Goal: Task Accomplishment & Management: Manage account settings

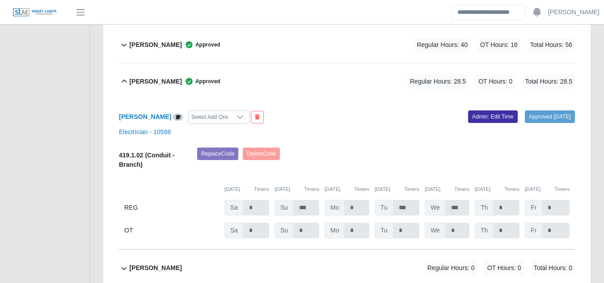
scroll to position [1475, 0]
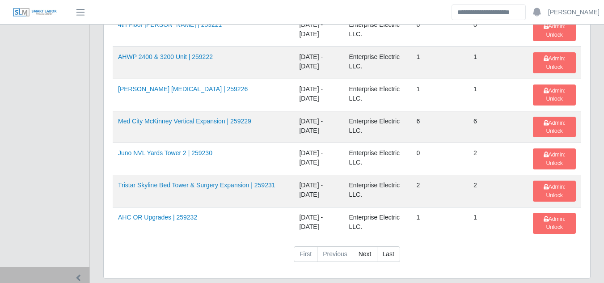
scroll to position [1480, 0]
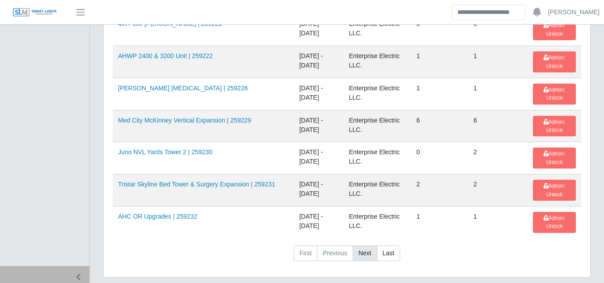
click at [361, 245] on link "Next" at bounding box center [365, 253] width 25 height 16
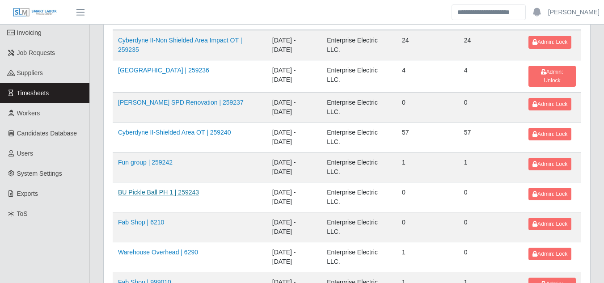
scroll to position [0, 0]
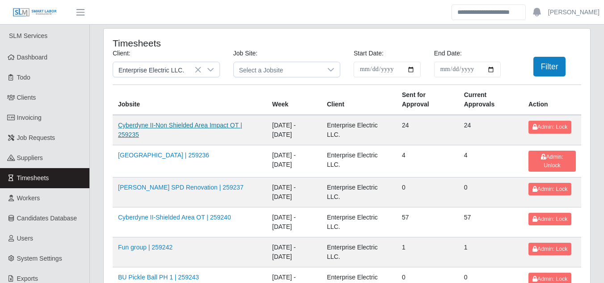
click at [208, 125] on link "Cyberdyne II-Non Shielded Area Impact OT | 259235" at bounding box center [180, 130] width 124 height 17
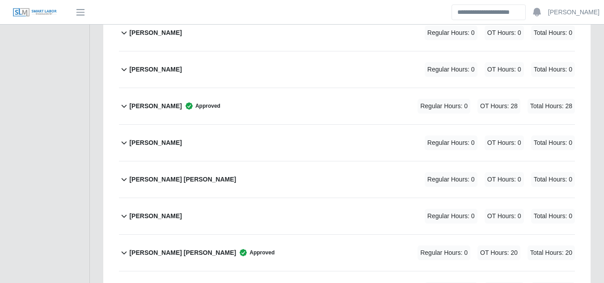
scroll to position [805, 0]
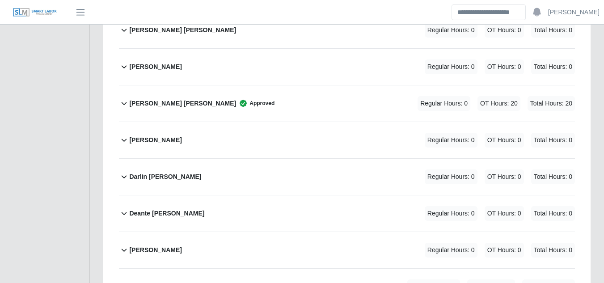
click at [174, 209] on b "Deante Myeshaud Shannon" at bounding box center [166, 213] width 75 height 9
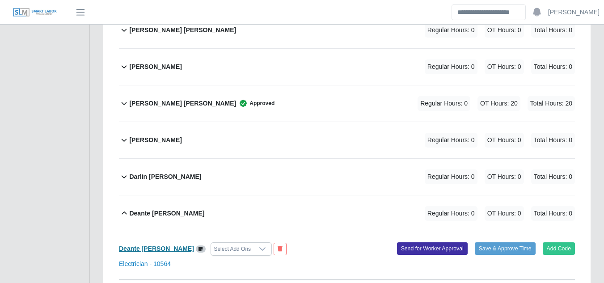
click at [173, 245] on b "Deante Myeshaud Shannon" at bounding box center [156, 248] width 75 height 7
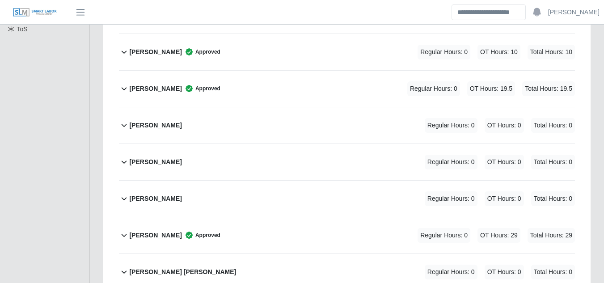
scroll to position [268, 0]
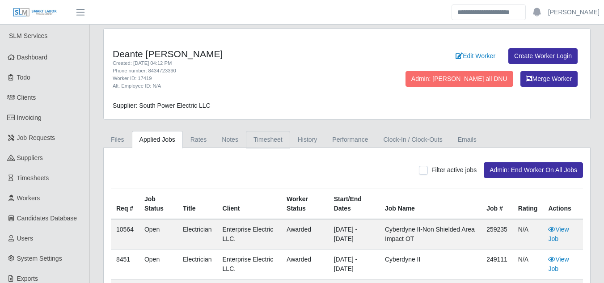
click at [257, 143] on link "Timesheet" at bounding box center [268, 139] width 44 height 17
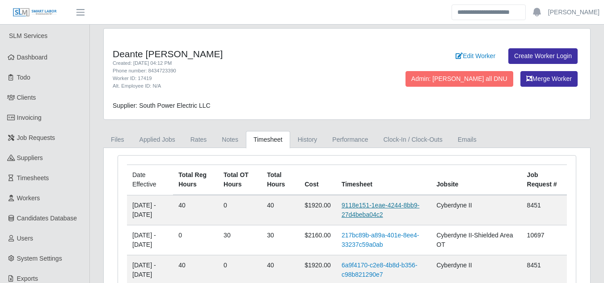
click at [371, 207] on link "9118e151-1eae-4244-8bb9-27d4beba04c2" at bounding box center [380, 210] width 78 height 17
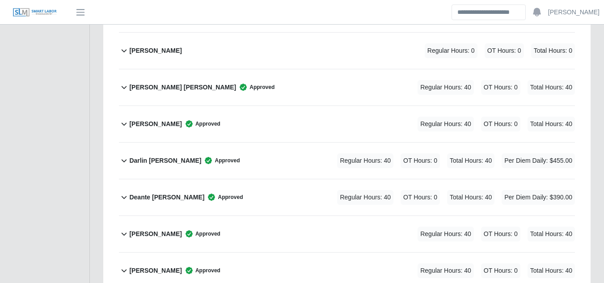
scroll to position [894, 0]
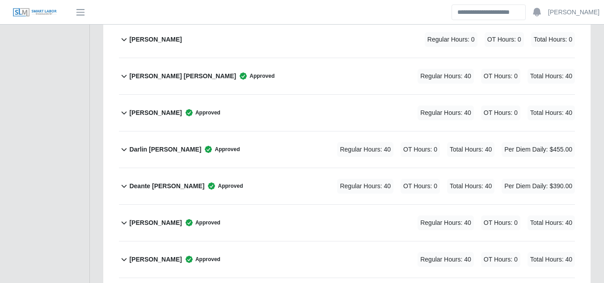
click at [196, 181] on b "Deante [PERSON_NAME]" at bounding box center [166, 185] width 75 height 9
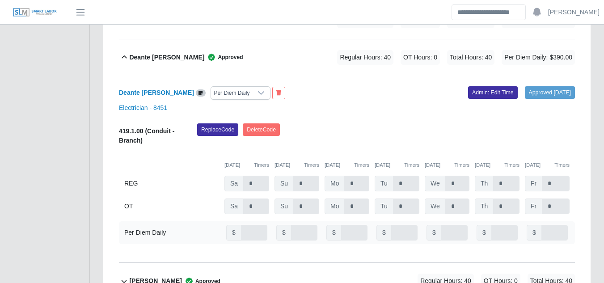
scroll to position [1028, 0]
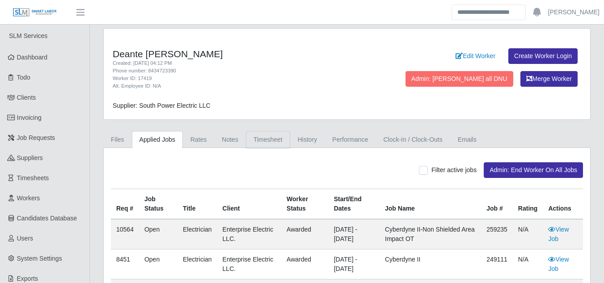
click at [260, 141] on link "Timesheet" at bounding box center [268, 139] width 44 height 17
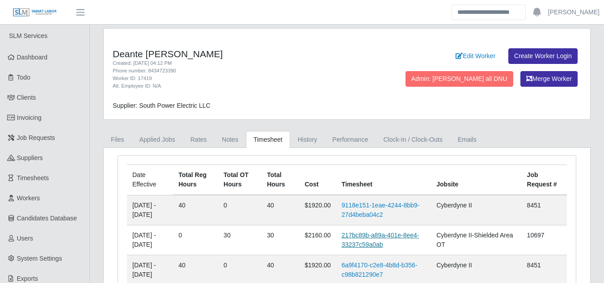
click at [379, 236] on link "217bc89b-a89a-401e-8ee4-33237c59a0ab" at bounding box center [380, 240] width 78 height 17
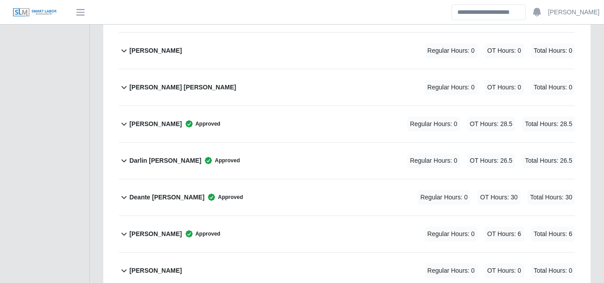
scroll to position [805, 0]
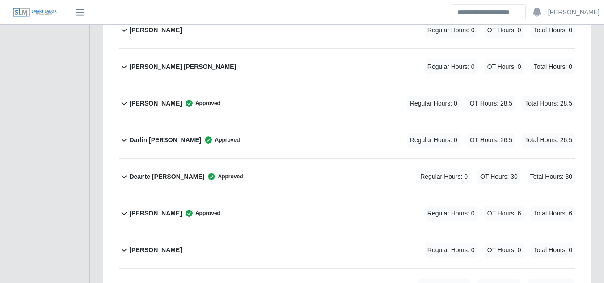
click at [175, 172] on b "Deante Myeshaud Shannon" at bounding box center [166, 176] width 75 height 9
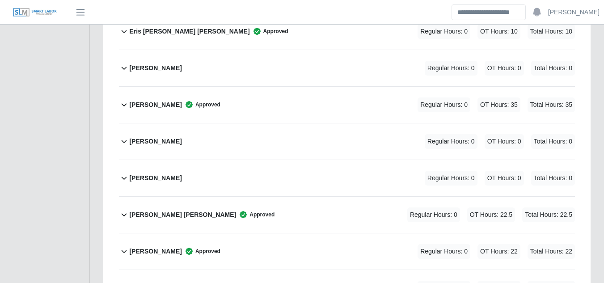
scroll to position [1564, 0]
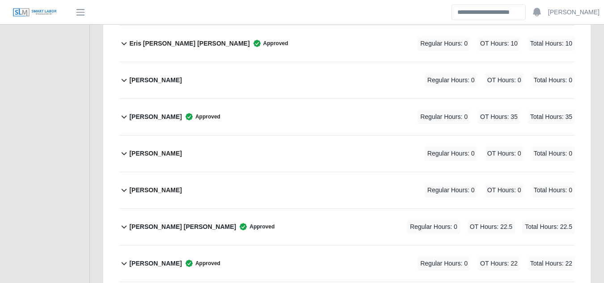
click at [164, 112] on b "Fatima Valdez Padilla" at bounding box center [155, 116] width 52 height 9
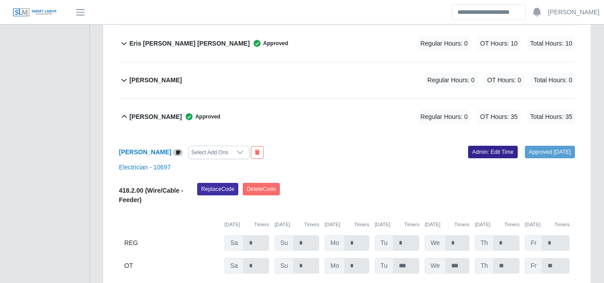
click at [475, 146] on link "Admin: Edit Time" at bounding box center [493, 152] width 50 height 13
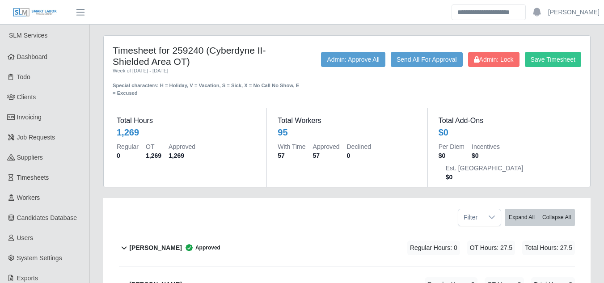
scroll to position [0, 0]
click at [497, 59] on span "Admin: Lock" at bounding box center [494, 59] width 40 height 7
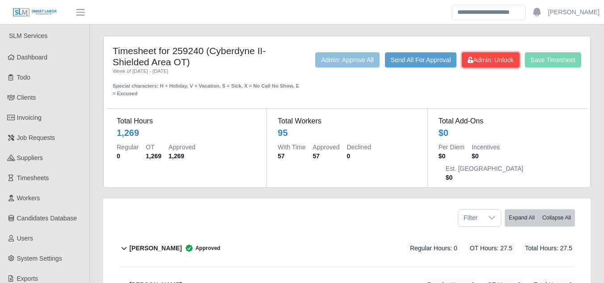
click at [494, 63] on span "Admin: Unlock" at bounding box center [491, 59] width 46 height 7
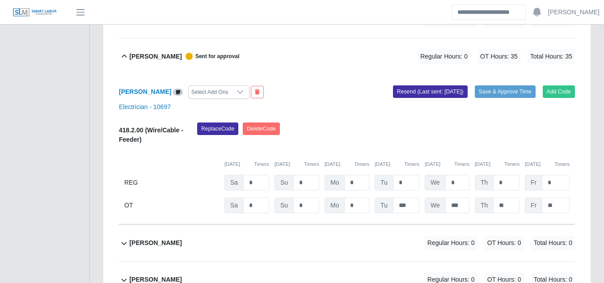
scroll to position [1609, 0]
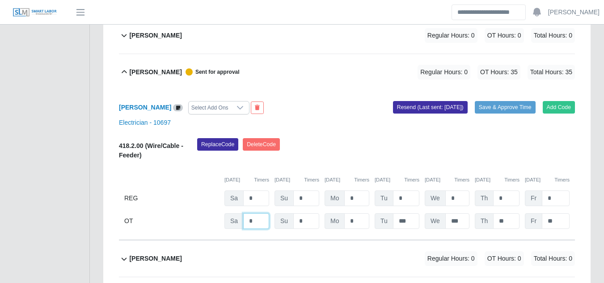
click at [255, 213] on input "*" at bounding box center [256, 221] width 26 height 16
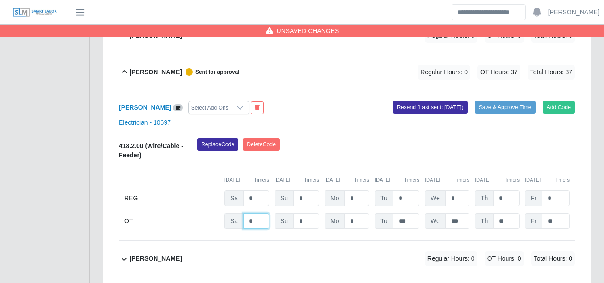
click at [254, 213] on input "*" at bounding box center [256, 221] width 26 height 16
type input "*"
click at [354, 213] on input "*" at bounding box center [356, 221] width 25 height 16
type input "*"
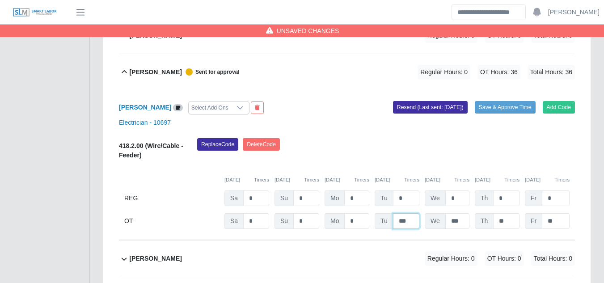
click at [406, 213] on input "***" at bounding box center [406, 221] width 26 height 16
click at [405, 213] on input "*" at bounding box center [406, 221] width 26 height 16
type input "*"
click at [457, 213] on input "***" at bounding box center [457, 221] width 24 height 16
click at [500, 101] on button "Save & Approve Time" at bounding box center [505, 107] width 61 height 13
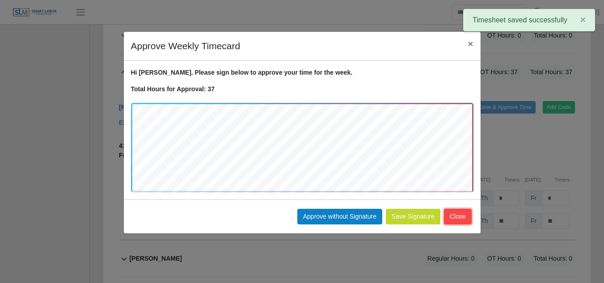
click at [463, 214] on button "Close" at bounding box center [458, 217] width 28 height 16
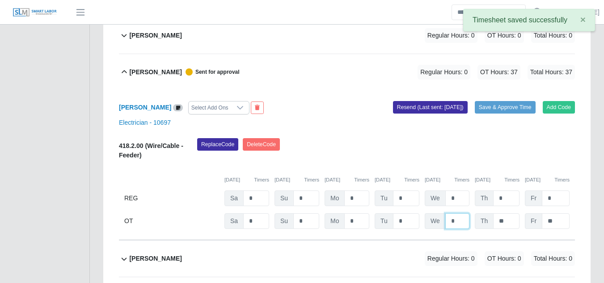
click at [456, 213] on input "*" at bounding box center [457, 221] width 24 height 16
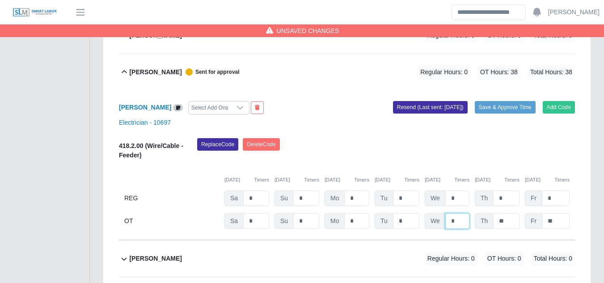
type input "*"
click at [506, 101] on button "Save & Approve Time" at bounding box center [505, 107] width 61 height 13
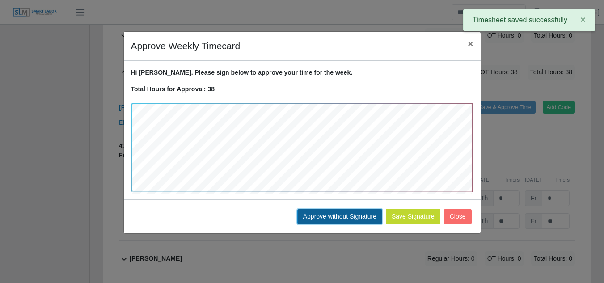
click at [359, 215] on button "Approve without Signature" at bounding box center [339, 217] width 85 height 16
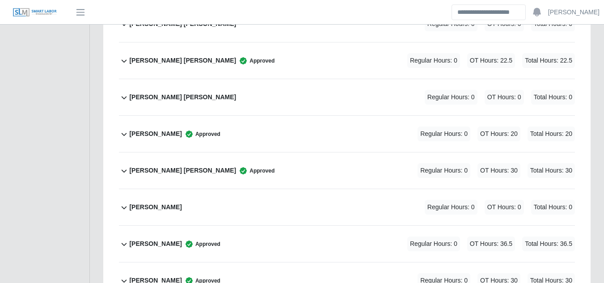
scroll to position [3084, 0]
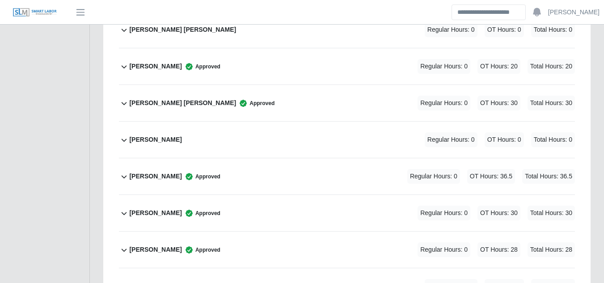
click at [164, 172] on b "Marco Zaldivar" at bounding box center [155, 176] width 52 height 9
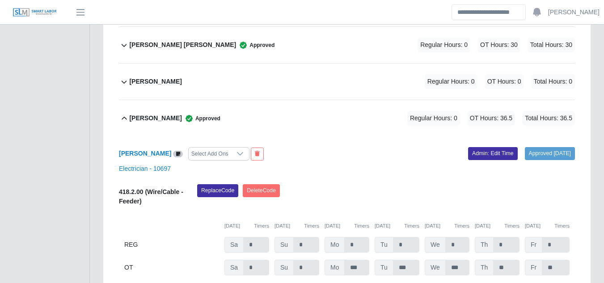
scroll to position [3218, 0]
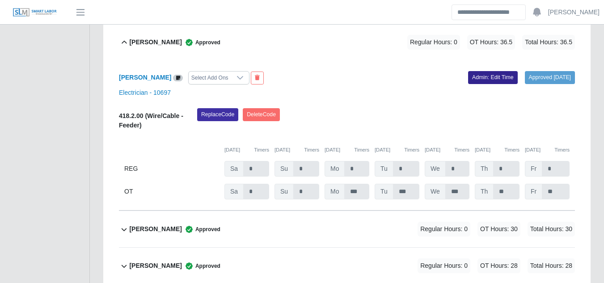
click at [469, 71] on link "Admin: Edit Time" at bounding box center [493, 77] width 50 height 13
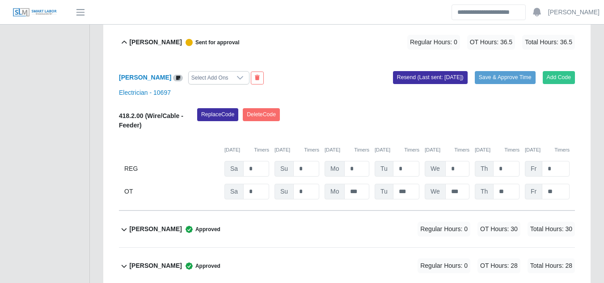
scroll to position [3174, 0]
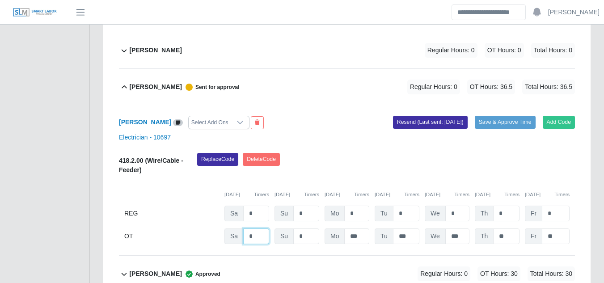
click at [254, 228] on input "*" at bounding box center [256, 236] width 26 height 16
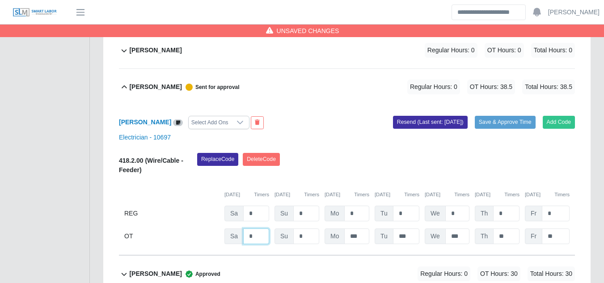
type input "*"
click at [460, 228] on input "***" at bounding box center [457, 236] width 24 height 16
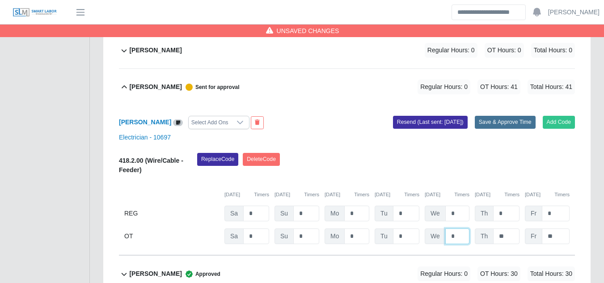
type input "*"
click at [493, 116] on button "Save & Approve Time" at bounding box center [505, 122] width 61 height 13
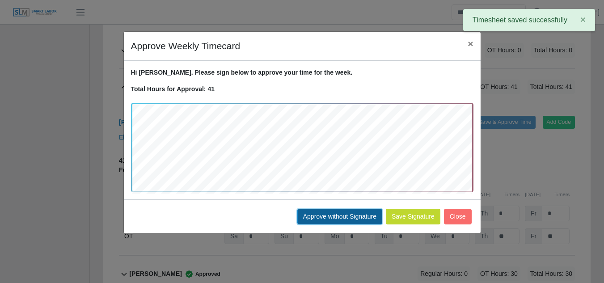
click at [363, 215] on button "Approve without Signature" at bounding box center [339, 217] width 85 height 16
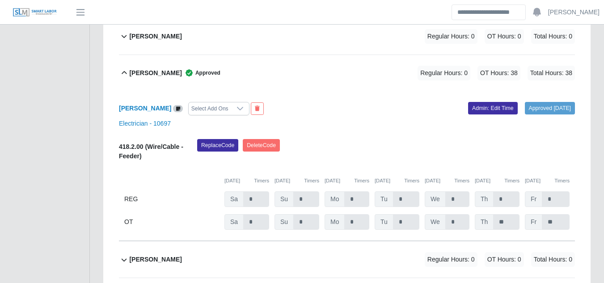
scroll to position [1609, 0]
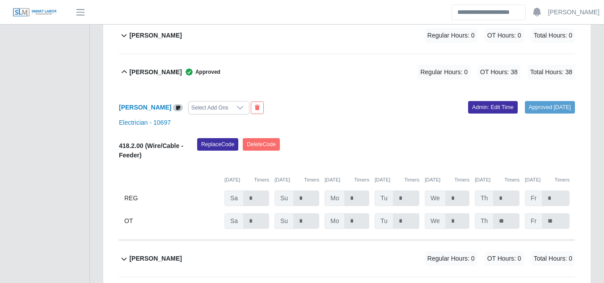
click at [152, 190] on div "REG" at bounding box center [171, 198] width 95 height 16
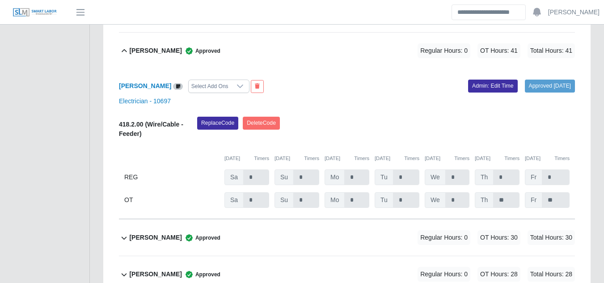
scroll to position [3165, 0]
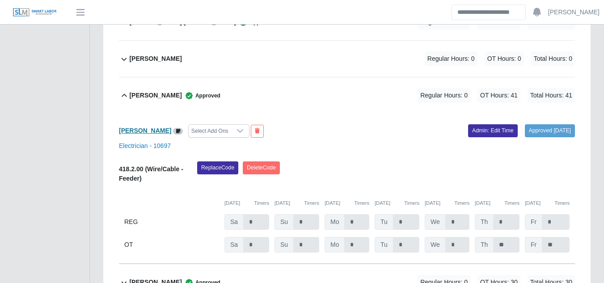
click at [146, 127] on b "Marco Zaldivar" at bounding box center [145, 130] width 52 height 7
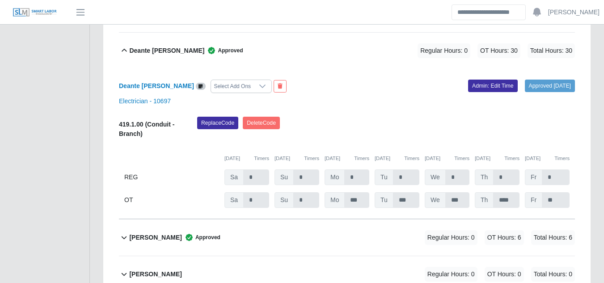
scroll to position [930, 0]
click at [468, 80] on link "Admin: Edit Time" at bounding box center [493, 86] width 50 height 13
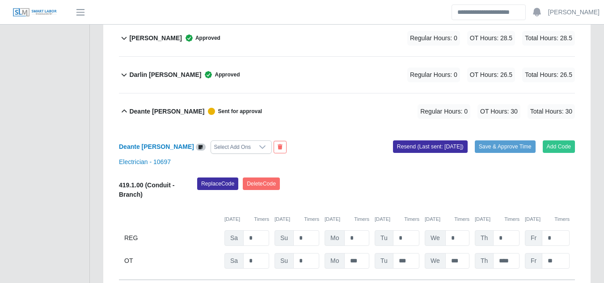
scroll to position [885, 0]
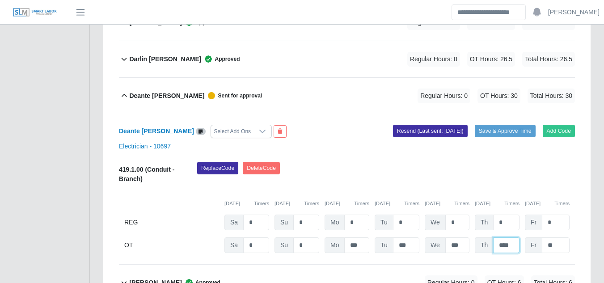
click at [509, 237] on input "****" at bounding box center [506, 245] width 26 height 16
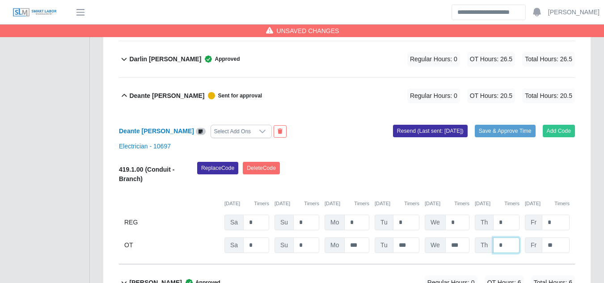
type input "*"
type input "****"
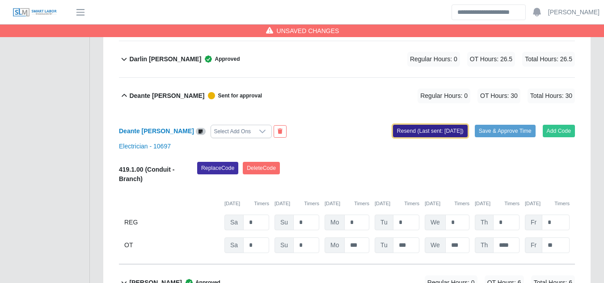
click at [418, 125] on button "Resend (Last sent: 08/25/2025)" at bounding box center [430, 131] width 75 height 13
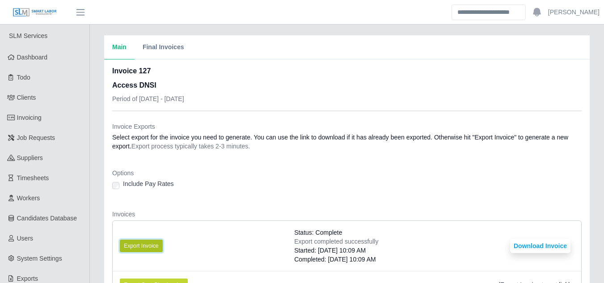
click at [137, 245] on button "Export Invoice" at bounding box center [141, 246] width 43 height 13
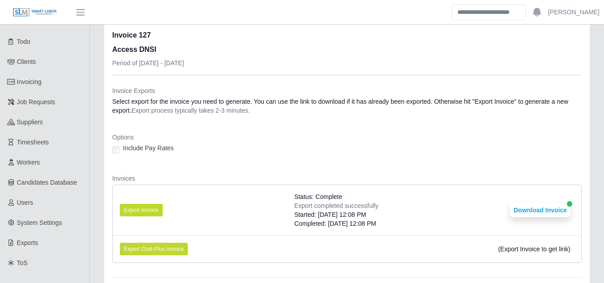
scroll to position [32, 0]
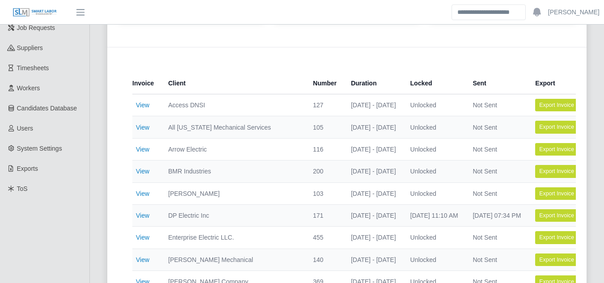
scroll to position [134, 0]
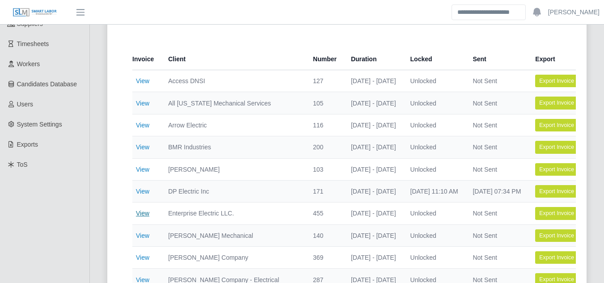
click at [142, 214] on link "View" at bounding box center [142, 213] width 13 height 7
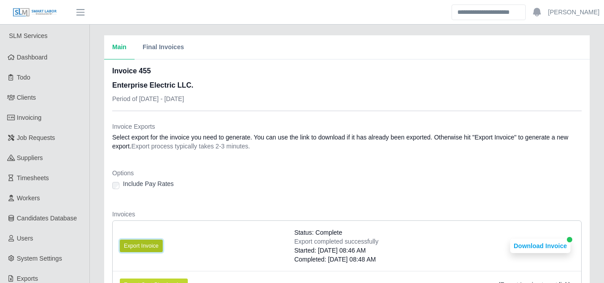
click at [154, 243] on button "Export Invoice" at bounding box center [141, 246] width 43 height 13
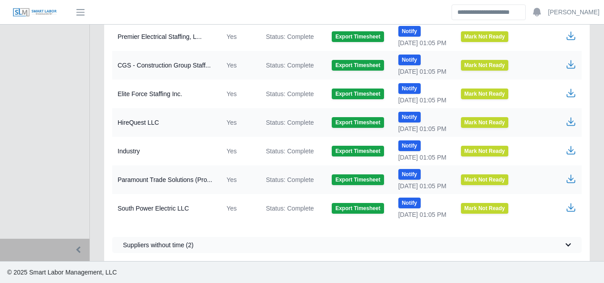
scroll to position [464, 0]
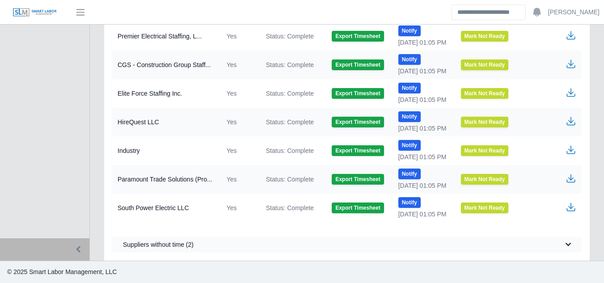
click at [573, 211] on icon "button" at bounding box center [570, 207] width 11 height 11
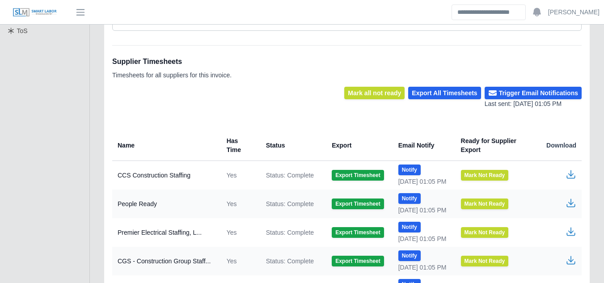
scroll to position [62, 0]
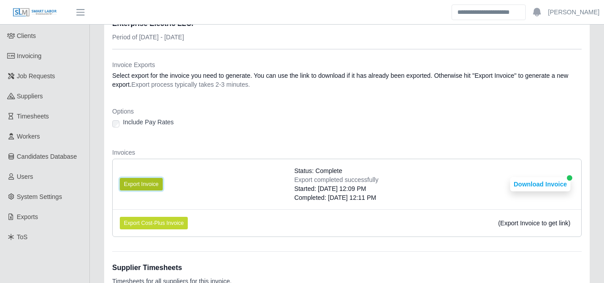
click at [142, 186] on button "Export Invoice" at bounding box center [141, 184] width 43 height 13
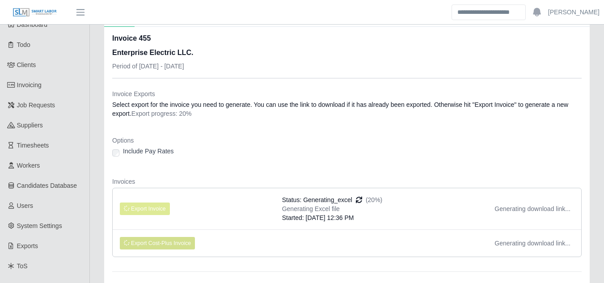
scroll to position [17, 0]
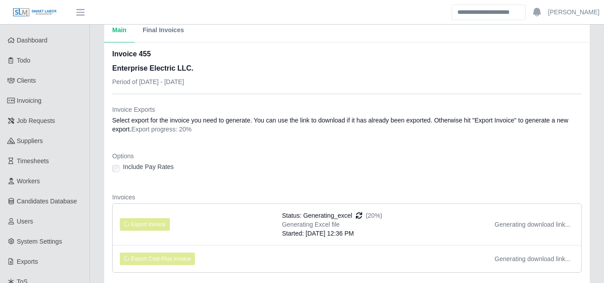
click at [207, 18] on header "Ross Wiggins Account Settings Logout" at bounding box center [302, 12] width 604 height 25
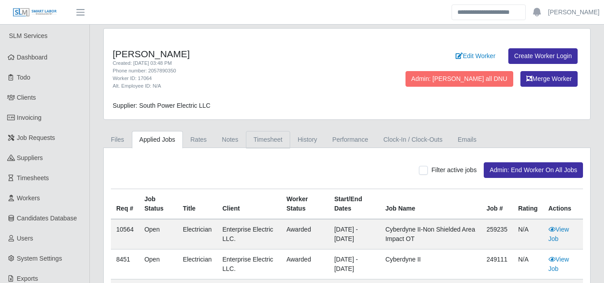
click at [265, 141] on link "Timesheet" at bounding box center [268, 139] width 44 height 17
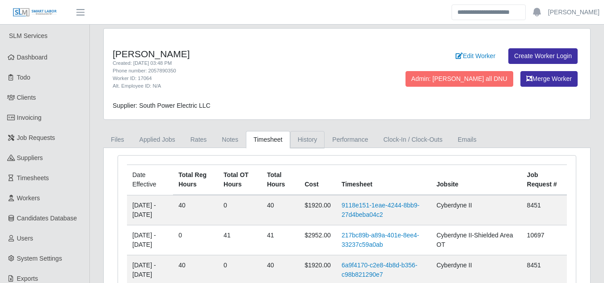
click at [304, 138] on link "History" at bounding box center [307, 139] width 35 height 17
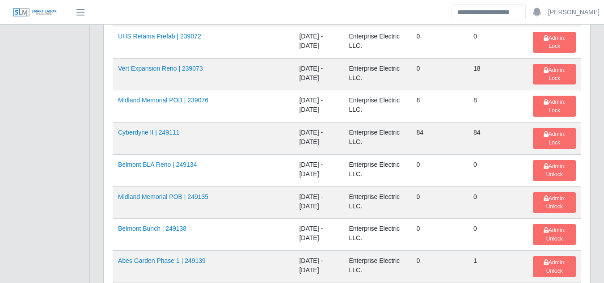
scroll to position [402, 0]
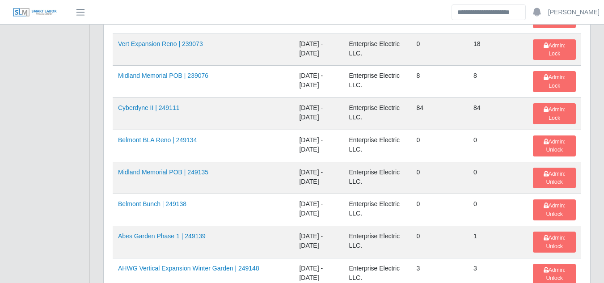
click at [155, 98] on td "Cyberdyne II | 249111" at bounding box center [203, 114] width 181 height 32
click at [156, 104] on link "Cyberdyne II | 249111" at bounding box center [149, 107] width 62 height 7
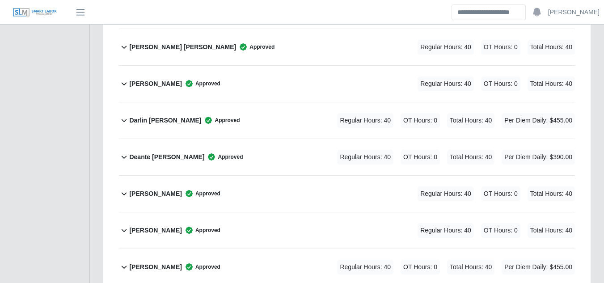
scroll to position [939, 0]
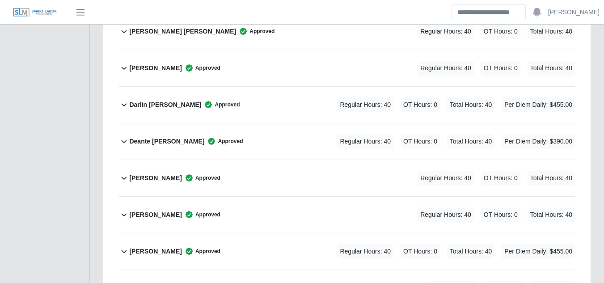
click at [171, 137] on b "Deante Myeshaud Shannon" at bounding box center [166, 141] width 75 height 9
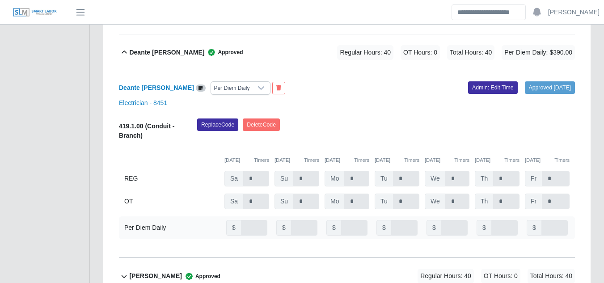
scroll to position [1028, 0]
click at [473, 81] on link "Admin: Edit Time" at bounding box center [493, 87] width 50 height 13
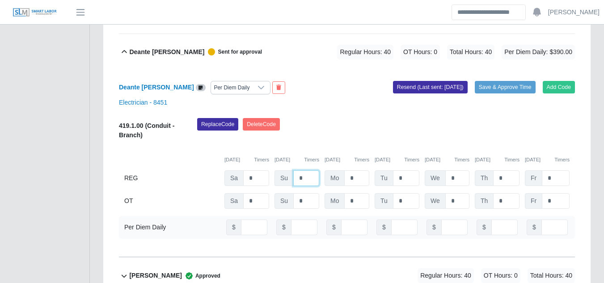
drag, startPoint x: 307, startPoint y: 154, endPoint x: 295, endPoint y: 159, distance: 13.0
click at [302, 170] on input "*" at bounding box center [306, 178] width 26 height 16
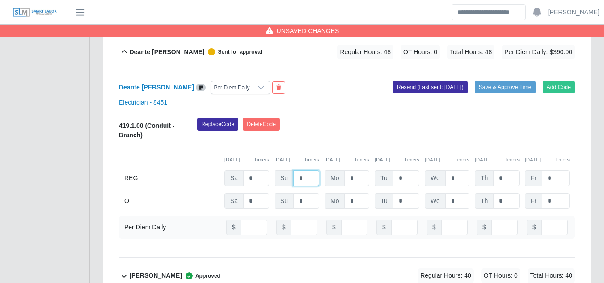
type input "*"
type input "**"
click at [482, 81] on button "Save & Approve Time" at bounding box center [505, 87] width 61 height 13
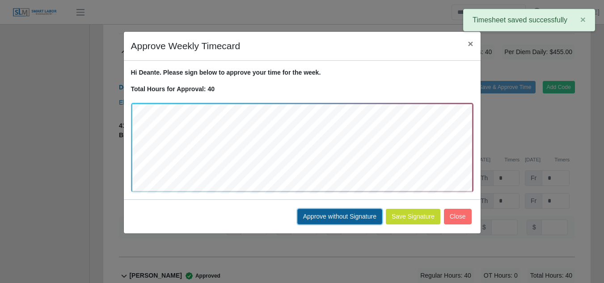
click at [353, 218] on button "Approve without Signature" at bounding box center [339, 217] width 85 height 16
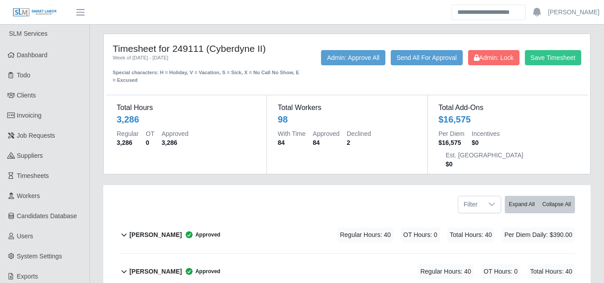
scroll to position [0, 0]
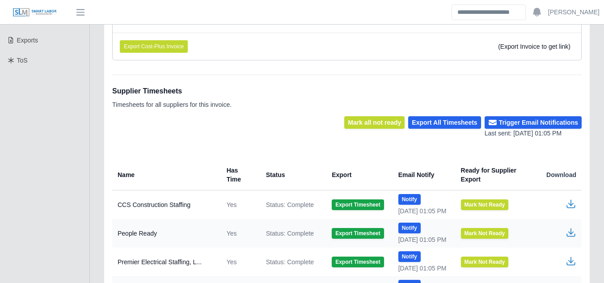
scroll to position [464, 0]
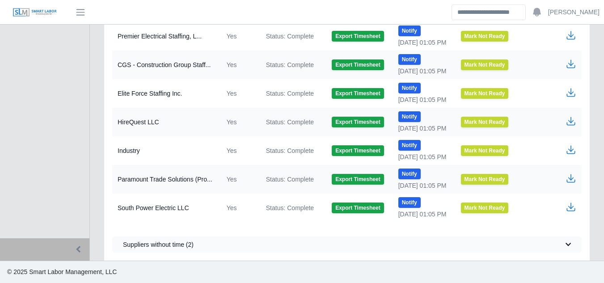
click at [571, 207] on icon "button" at bounding box center [570, 205] width 5 height 6
